Goal: Answer question/provide support

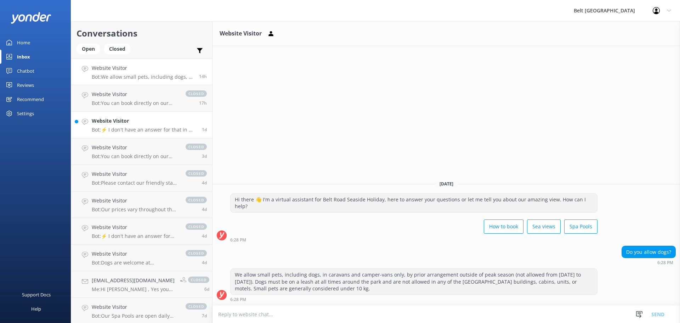
click at [134, 129] on p "Bot: ⚡ I don't have an answer for that in my knowledge base. Please try and rep…" at bounding box center [144, 130] width 105 height 6
